Goal: Task Accomplishment & Management: Use online tool/utility

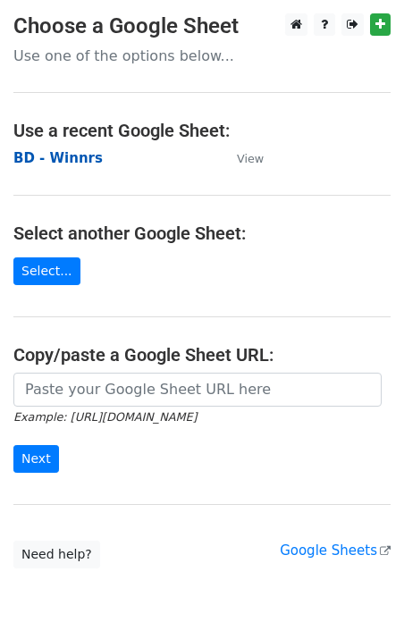
click at [56, 158] on strong "BD - Winnrs" at bounding box center [57, 158] width 89 height 16
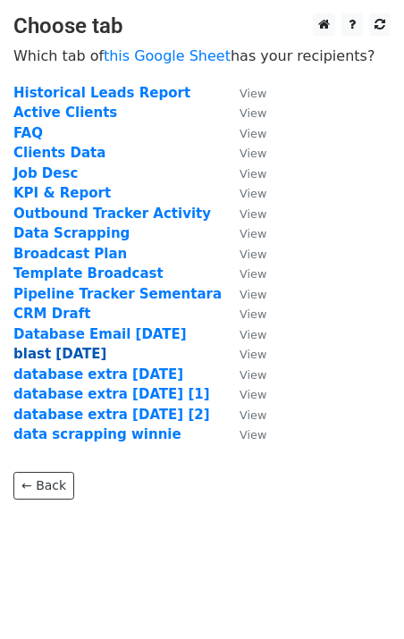
click at [63, 351] on strong "blast 18 aug" at bounding box center [59, 354] width 93 height 16
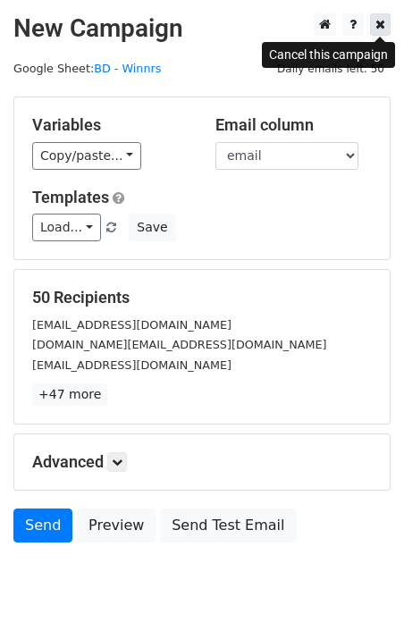
click at [378, 24] on icon at bounding box center [380, 24] width 10 height 13
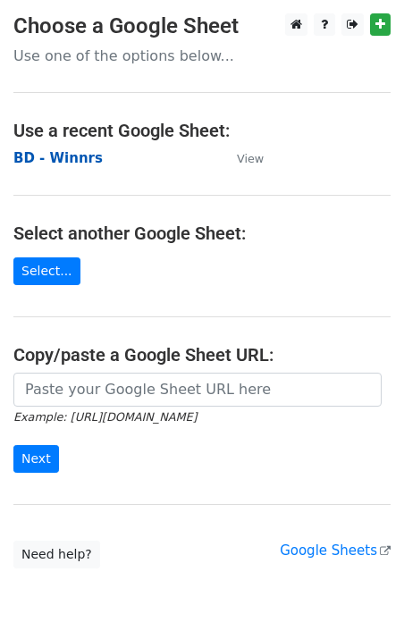
click at [67, 158] on strong "BD - Winnrs" at bounding box center [57, 158] width 89 height 16
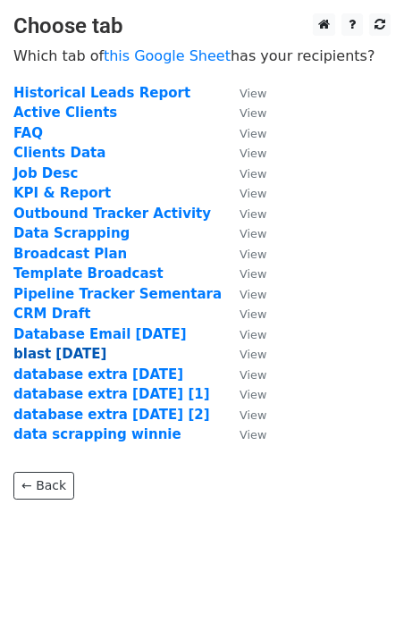
click at [64, 361] on strong "blast [DATE]" at bounding box center [59, 354] width 93 height 16
click at [76, 356] on strong "blast 19 aug" at bounding box center [59, 354] width 93 height 16
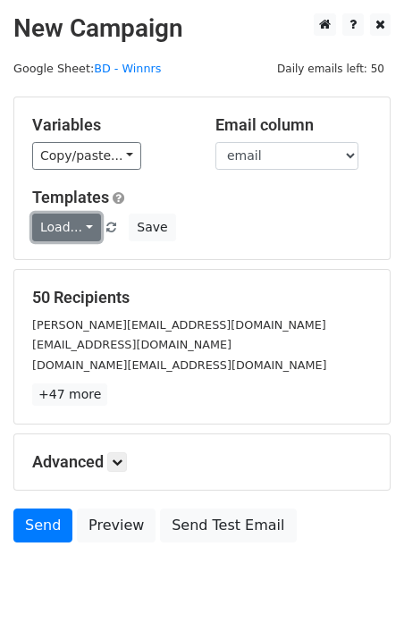
click at [84, 227] on link "Load..." at bounding box center [66, 227] width 69 height 28
click at [85, 269] on link "Blast Email" at bounding box center [103, 266] width 141 height 29
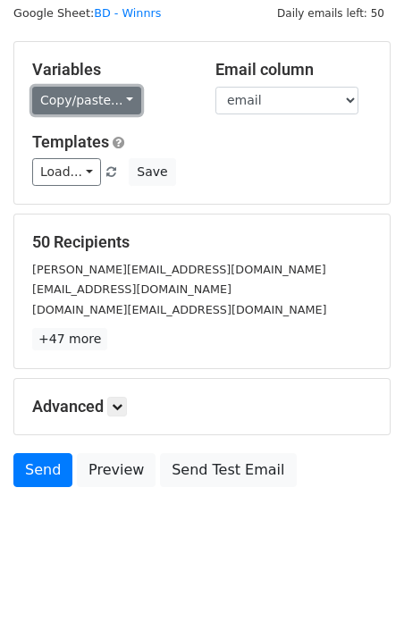
click at [100, 111] on link "Copy/paste..." at bounding box center [86, 101] width 109 height 28
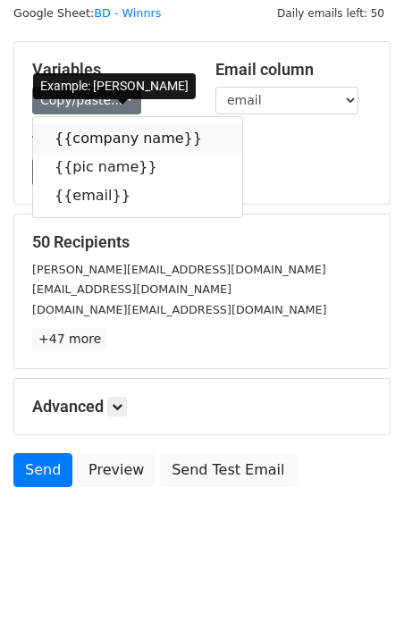
click at [113, 144] on link "{{company name}}" at bounding box center [137, 138] width 209 height 29
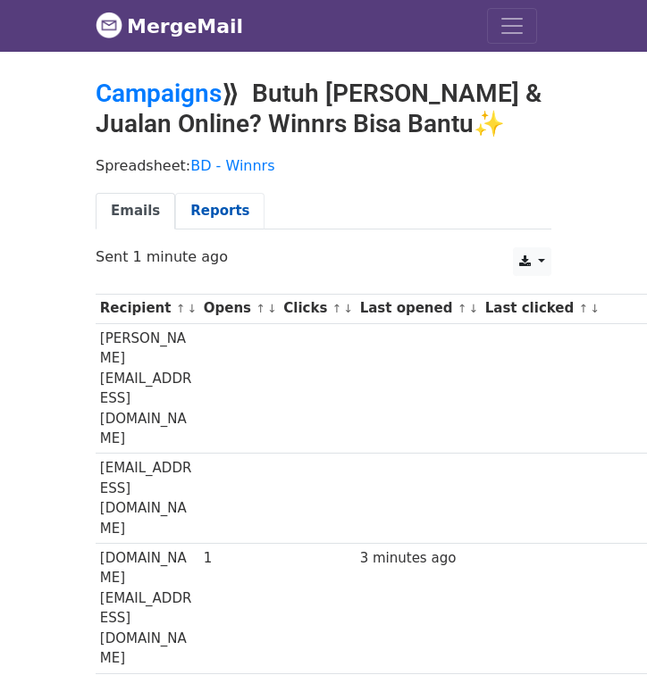
click at [230, 214] on link "Reports" at bounding box center [219, 211] width 89 height 37
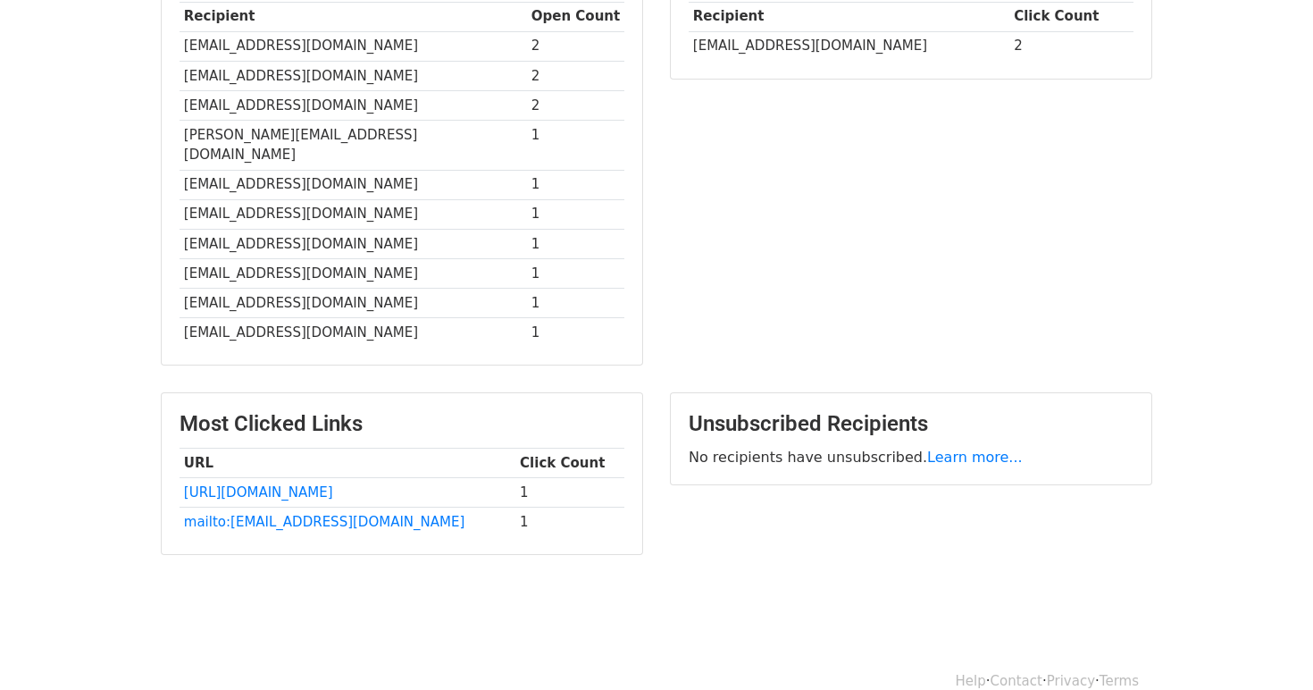
scroll to position [518, 0]
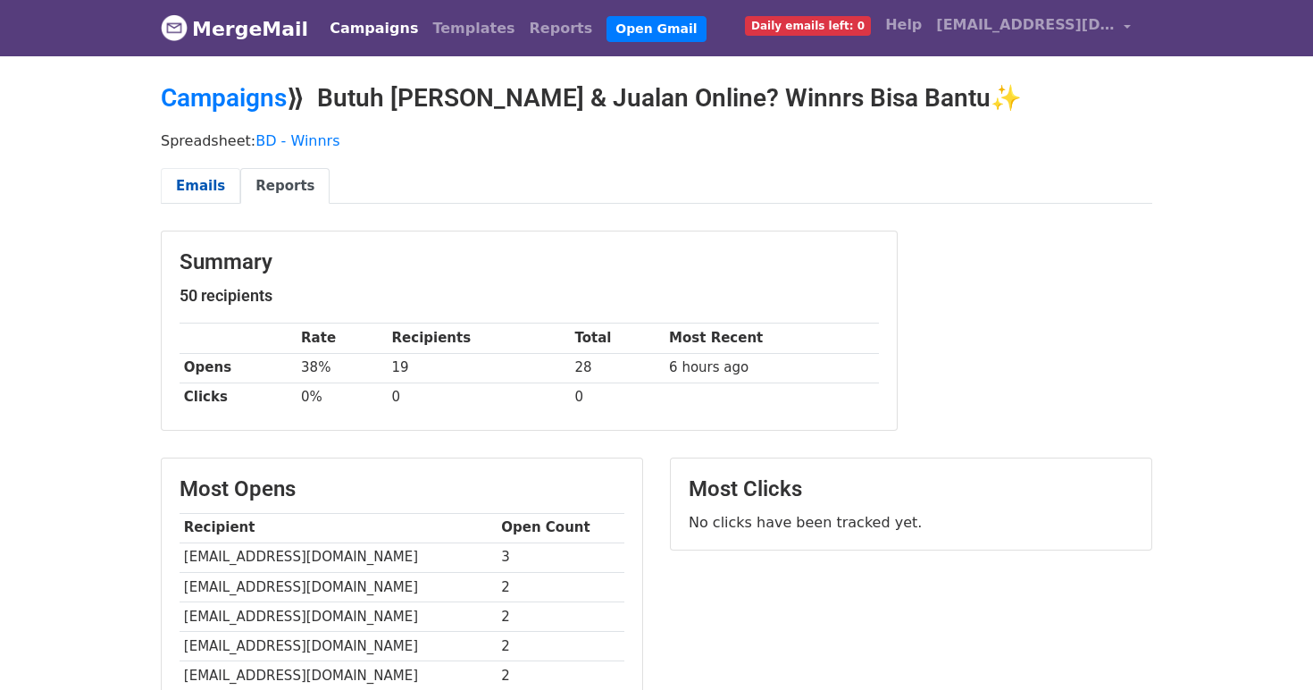
click at [221, 180] on link "Emails" at bounding box center [201, 186] width 80 height 37
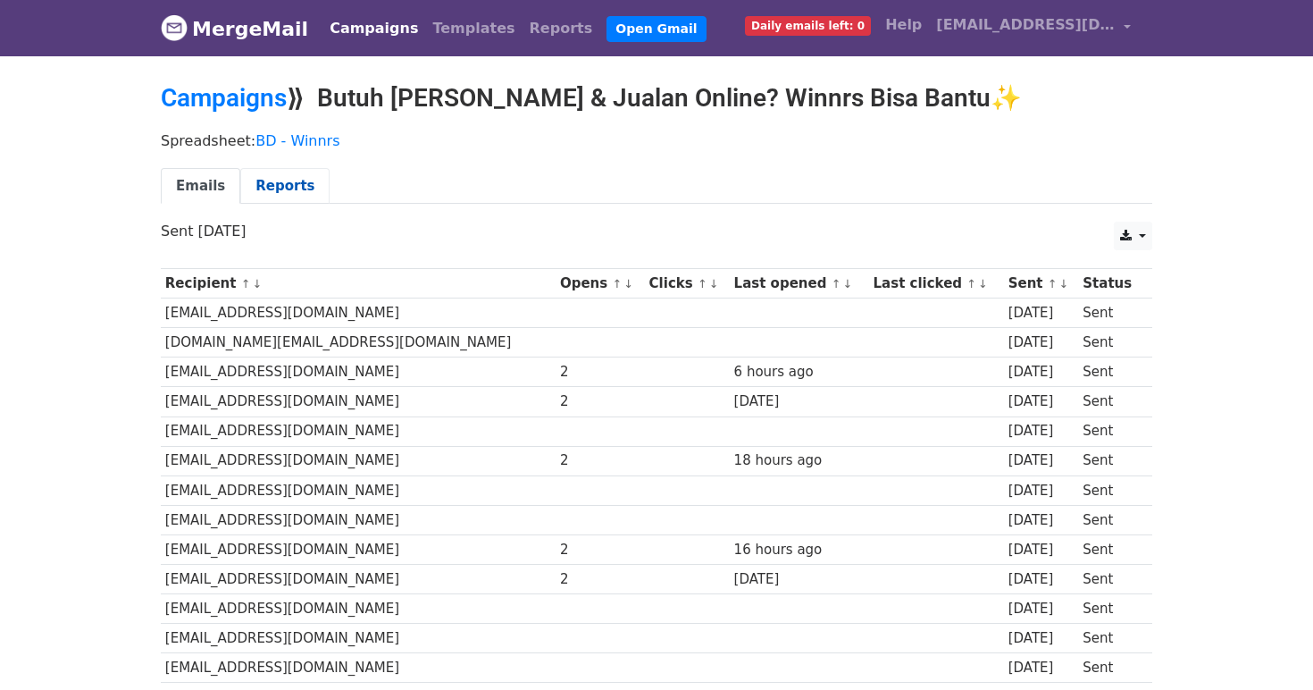
click at [289, 188] on link "Reports" at bounding box center [284, 186] width 89 height 37
